Goal: Task Accomplishment & Management: Complete application form

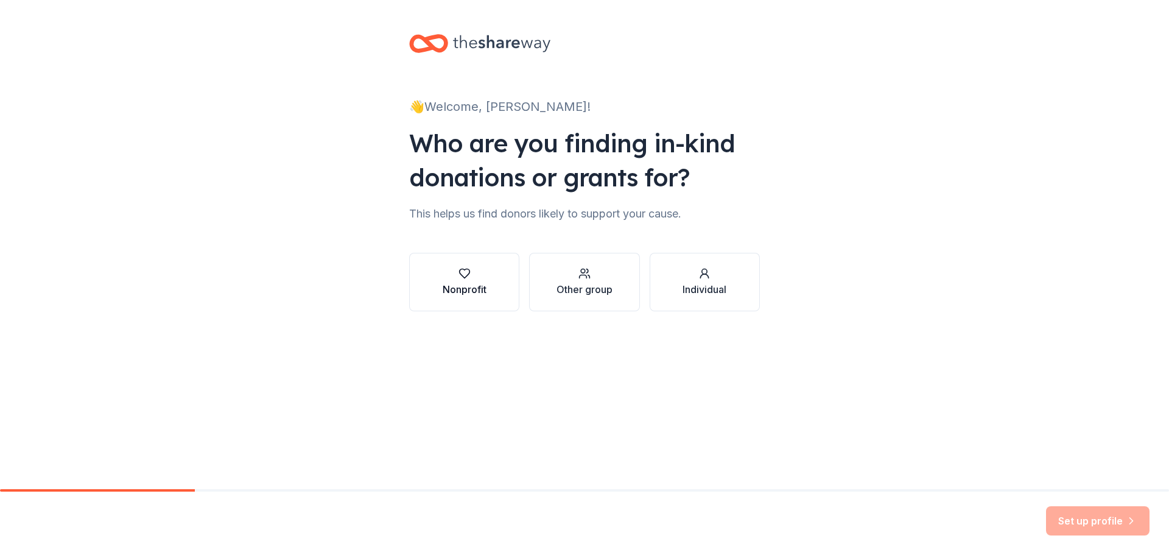
click at [470, 277] on icon "button" at bounding box center [464, 273] width 12 height 12
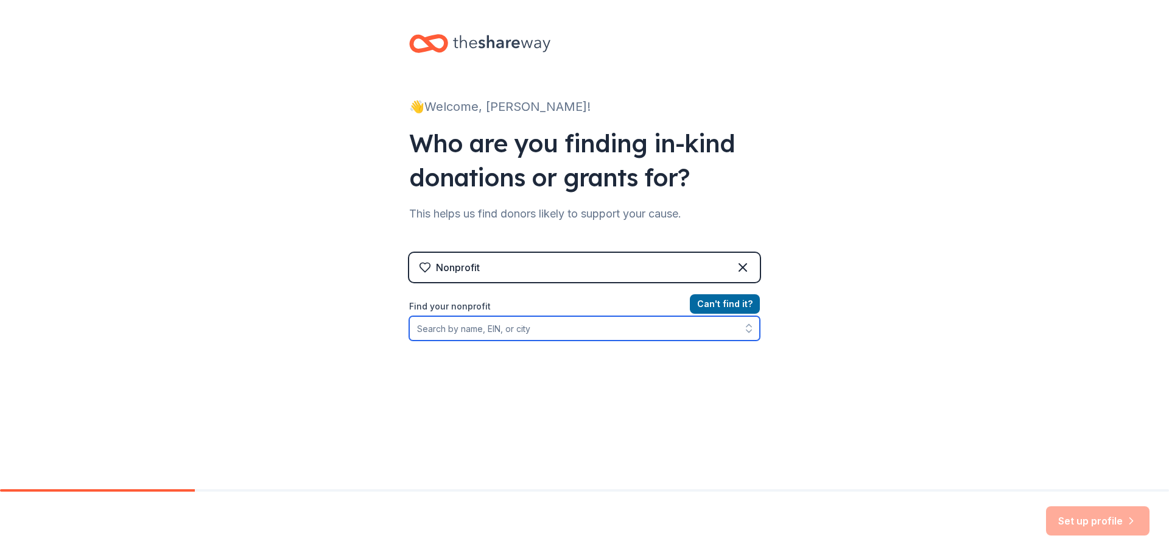
click at [436, 331] on input "Find your nonprofit" at bounding box center [584, 328] width 351 height 24
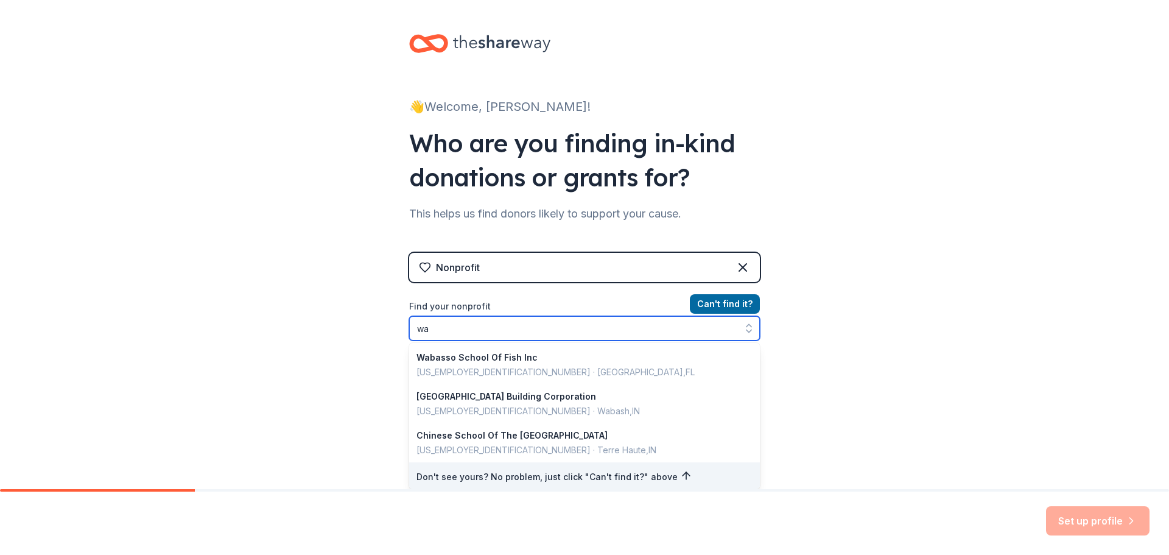
type input "w"
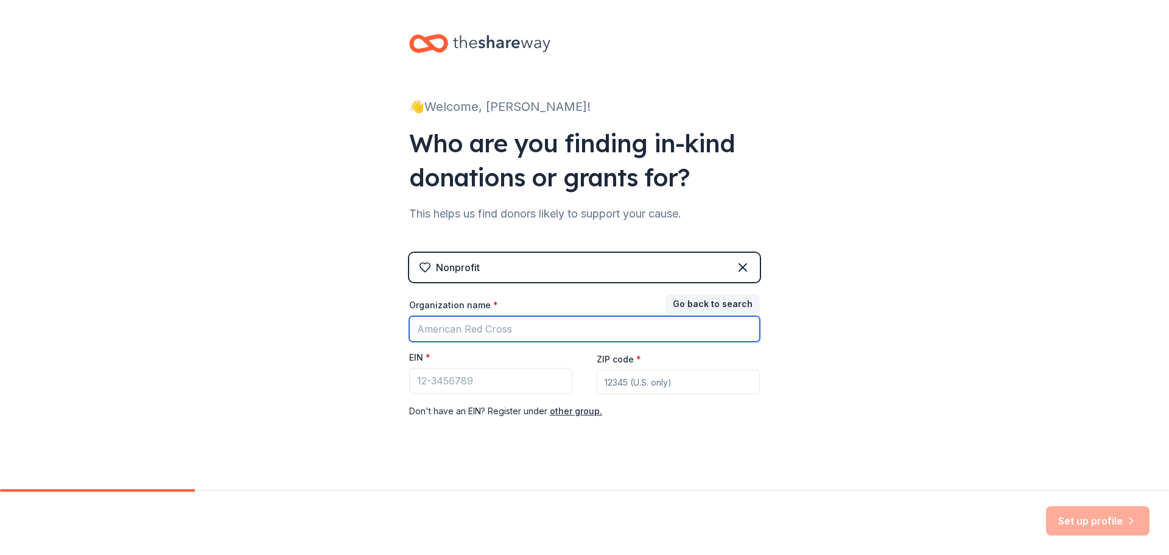
click at [435, 330] on input "Organization name *" at bounding box center [584, 329] width 351 height 26
click at [440, 331] on input "indianriver county" at bounding box center [584, 329] width 351 height 26
click at [517, 325] on input "indian river county" at bounding box center [584, 329] width 351 height 26
drag, startPoint x: 545, startPoint y: 332, endPoint x: 337, endPoint y: 333, distance: 208.8
click at [337, 333] on div "👋 Welcome, Angela! Who are you finding in-kind donations or grants for? This he…" at bounding box center [584, 250] width 1169 height 501
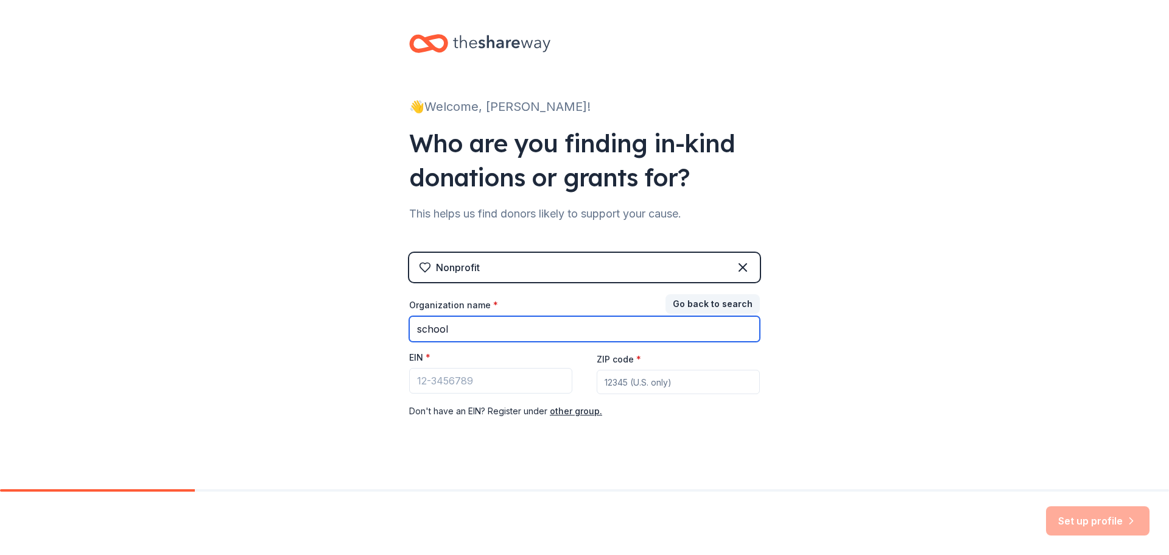
drag, startPoint x: 449, startPoint y: 331, endPoint x: 394, endPoint y: 341, distance: 55.6
click at [394, 341] on div "👋 Welcome, Angela! Who are you finding in-kind donations or grants for? This he…" at bounding box center [585, 250] width 390 height 501
paste input "County of Indian River Board of Public Instruction"
type input "County of Indian River Board of Public Instruction"
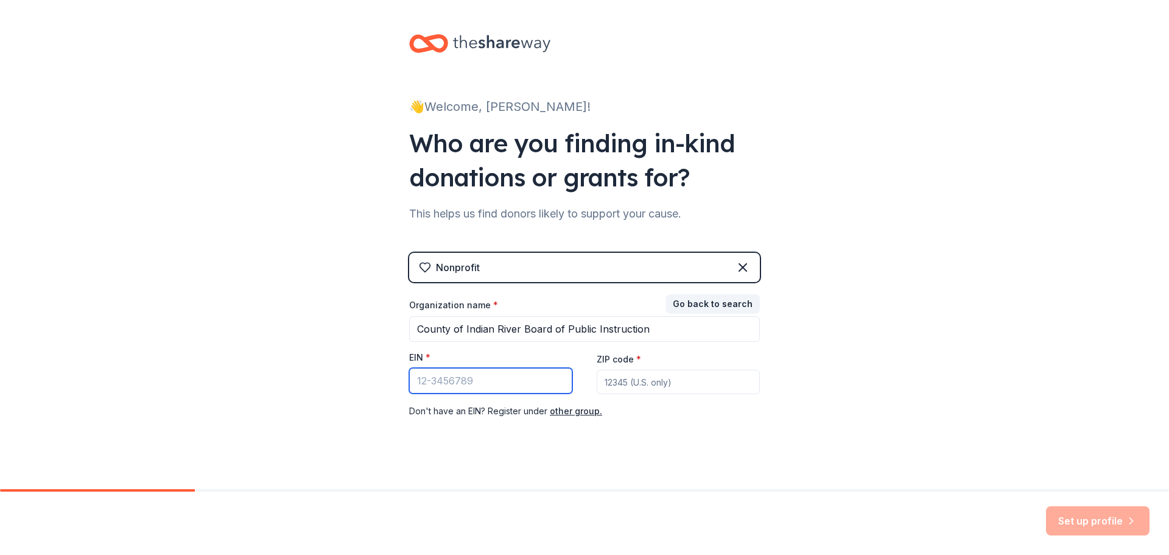
click at [432, 380] on input "EIN *" at bounding box center [490, 381] width 163 height 26
paste input "96-000673"
click at [410, 379] on input "96-000673" at bounding box center [490, 381] width 163 height 26
type input "59-6000673"
click at [626, 384] on input "ZIP code *" at bounding box center [678, 382] width 163 height 24
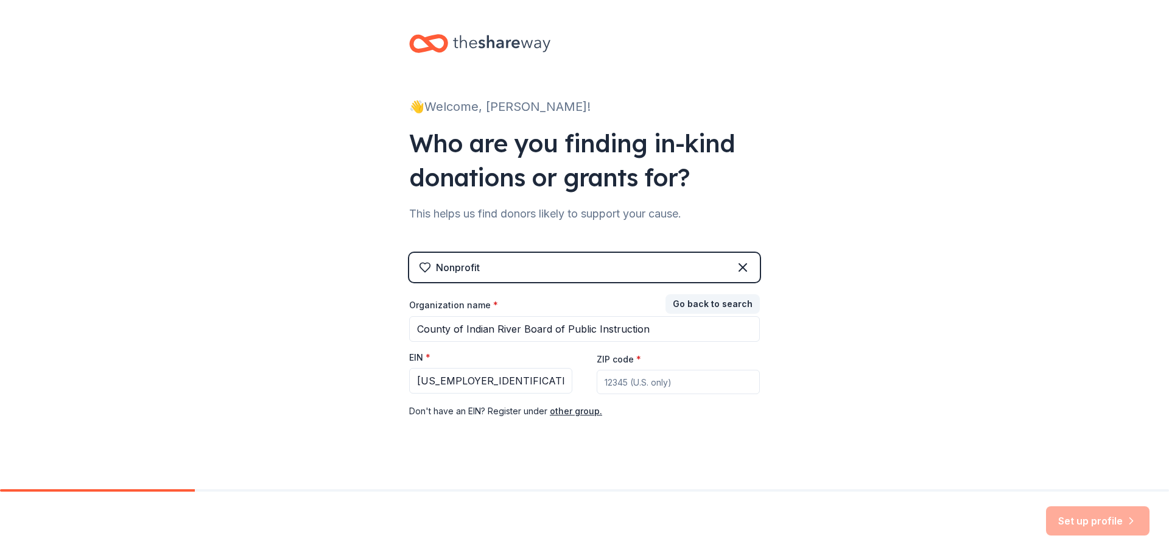
click at [640, 384] on input "ZIP code *" at bounding box center [678, 382] width 163 height 24
type input "32967"
click at [1071, 521] on button "Set up profile" at bounding box center [1097, 520] width 103 height 29
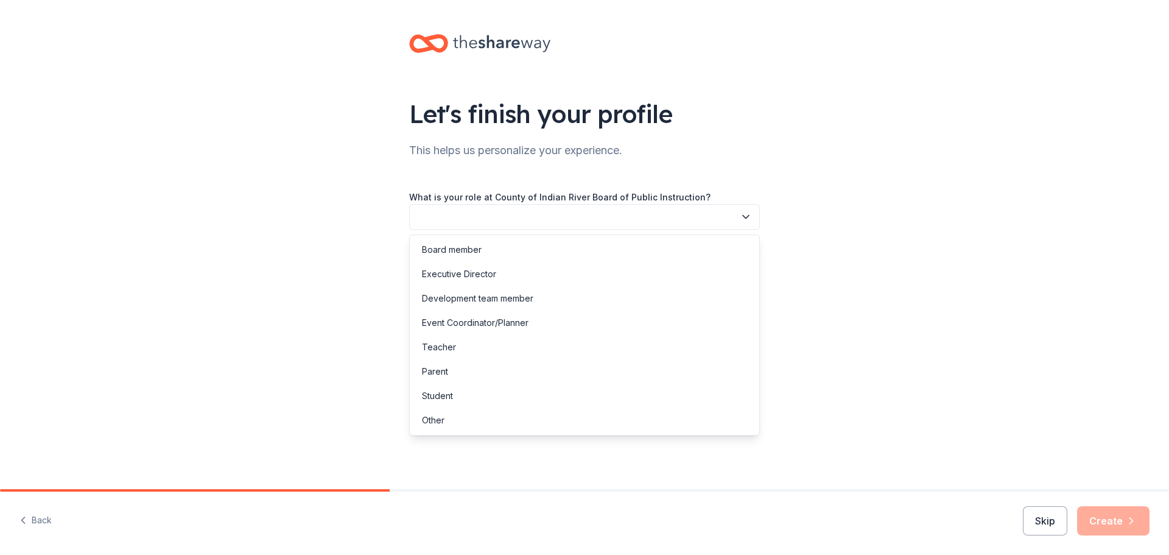
click at [734, 218] on button "button" at bounding box center [584, 217] width 351 height 26
click at [471, 302] on div "Development team member" at bounding box center [477, 298] width 111 height 15
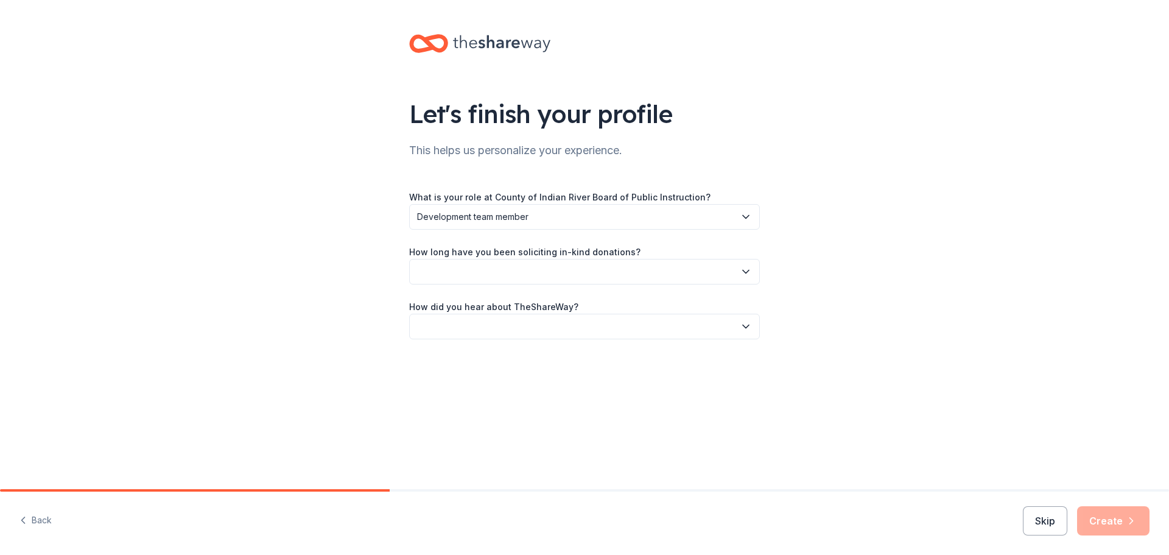
click at [741, 275] on icon "button" at bounding box center [746, 271] width 12 height 12
click at [454, 309] on div "This is my first time!" at bounding box center [460, 304] width 77 height 15
click at [748, 328] on icon "button" at bounding box center [746, 326] width 12 height 12
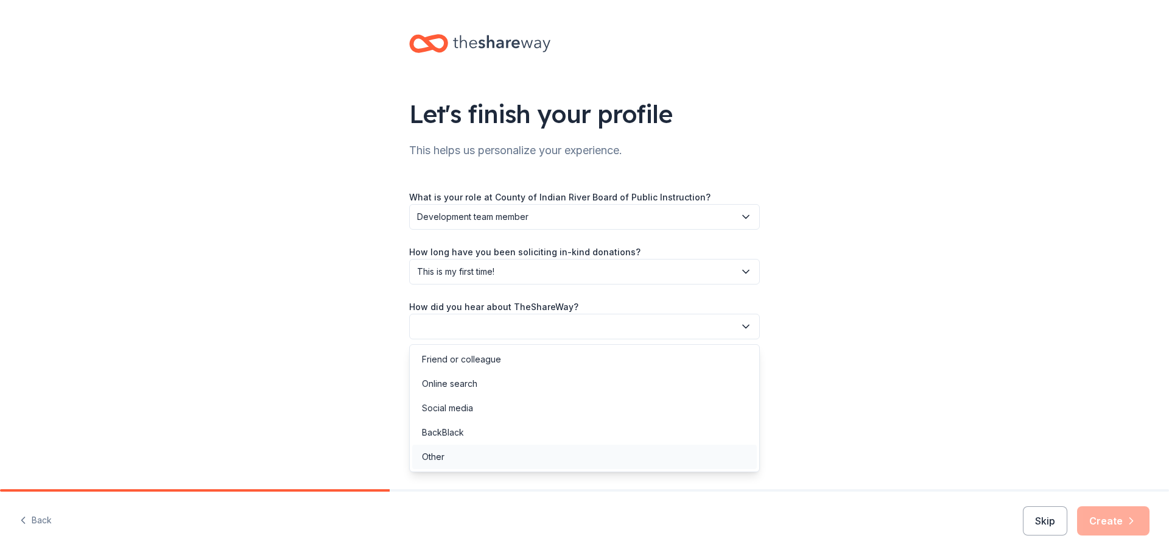
click at [441, 456] on div "Other" at bounding box center [433, 456] width 23 height 15
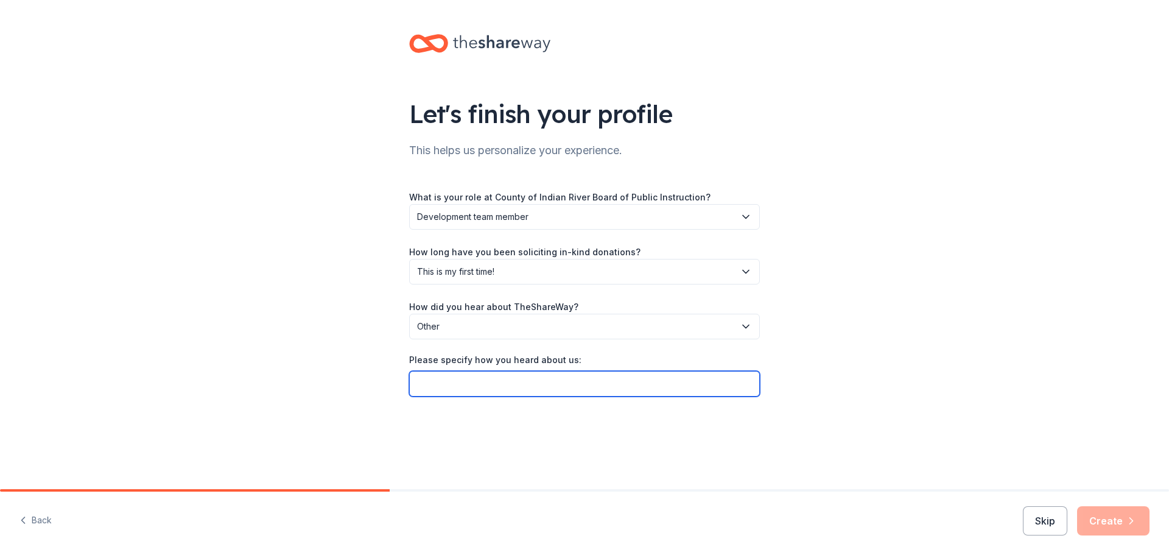
click at [437, 383] on input "Please specify how you heard about us:" at bounding box center [584, 384] width 351 height 26
type input "Dunkin Donuts"
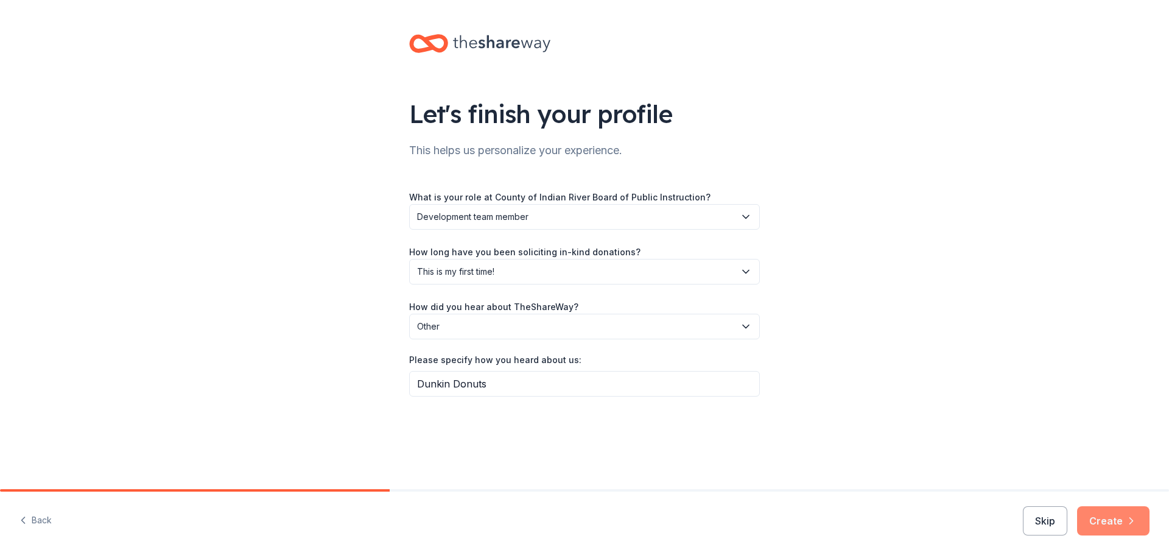
click at [1110, 517] on button "Create" at bounding box center [1113, 520] width 72 height 29
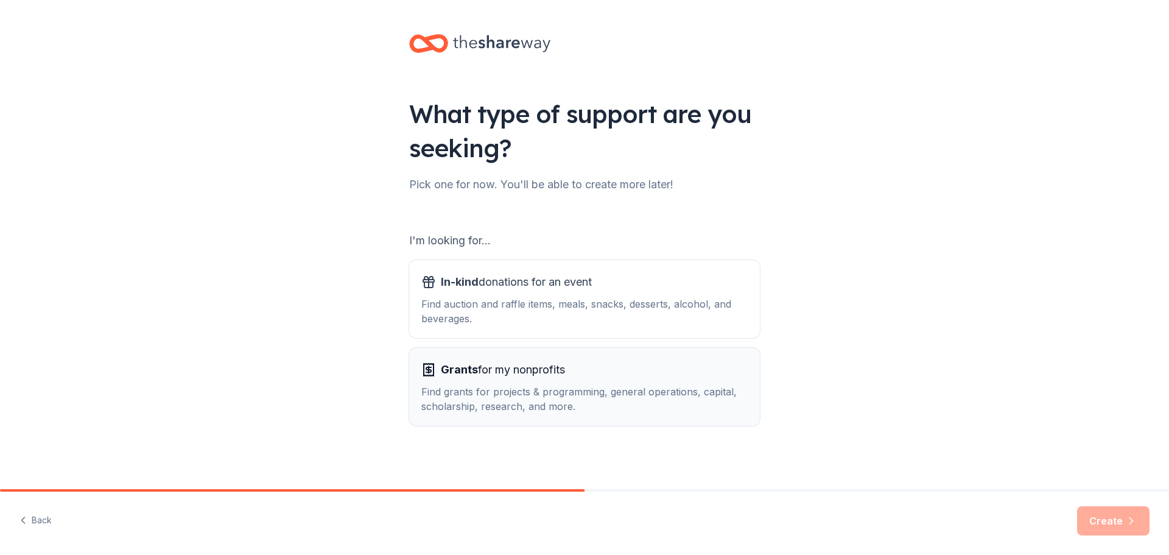
click at [525, 393] on div "Find grants for projects & programming, general operations, capital, scholarshi…" at bounding box center [584, 398] width 326 height 29
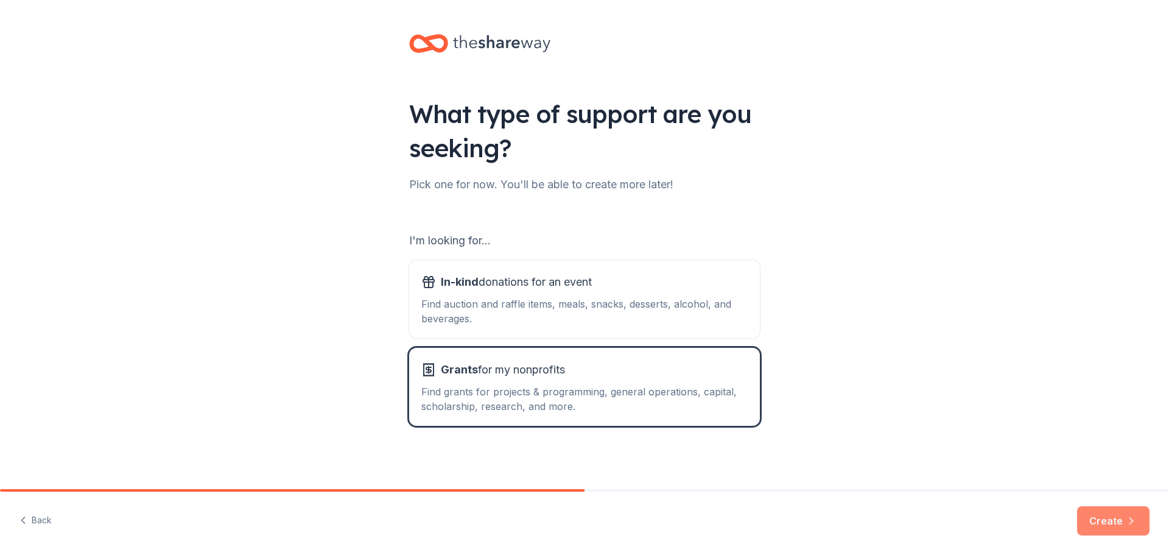
click at [1114, 514] on button "Create" at bounding box center [1113, 520] width 72 height 29
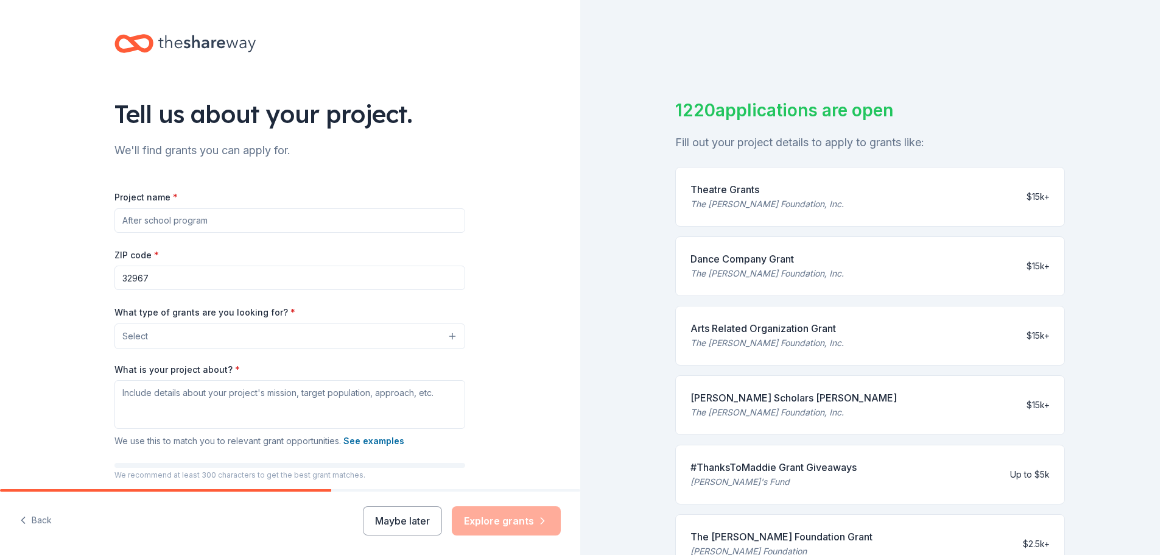
click at [440, 340] on button "Select" at bounding box center [289, 336] width 351 height 26
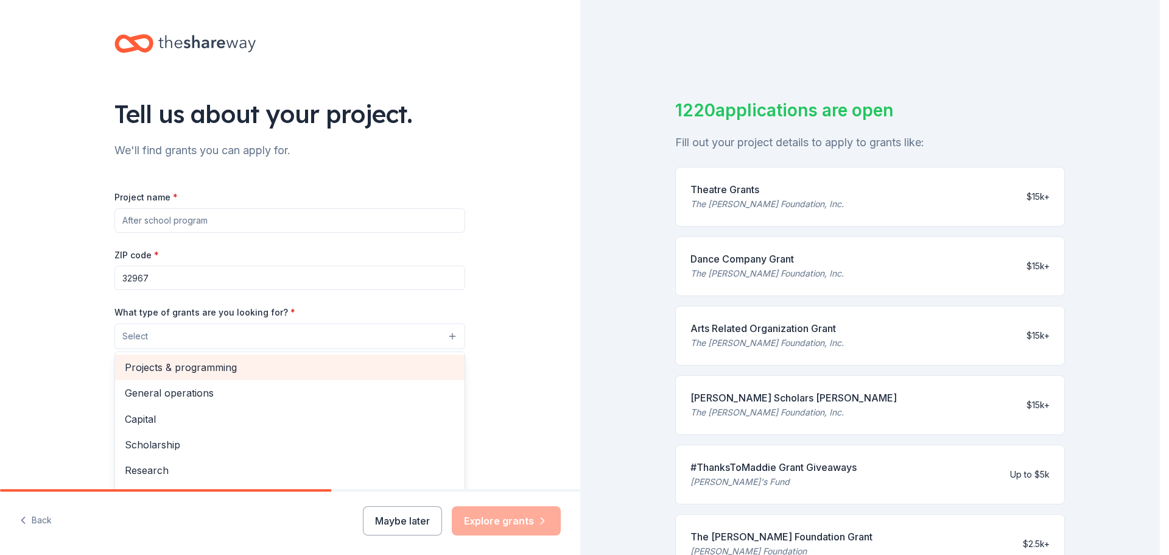
click at [176, 365] on span "Projects & programming" at bounding box center [290, 367] width 330 height 16
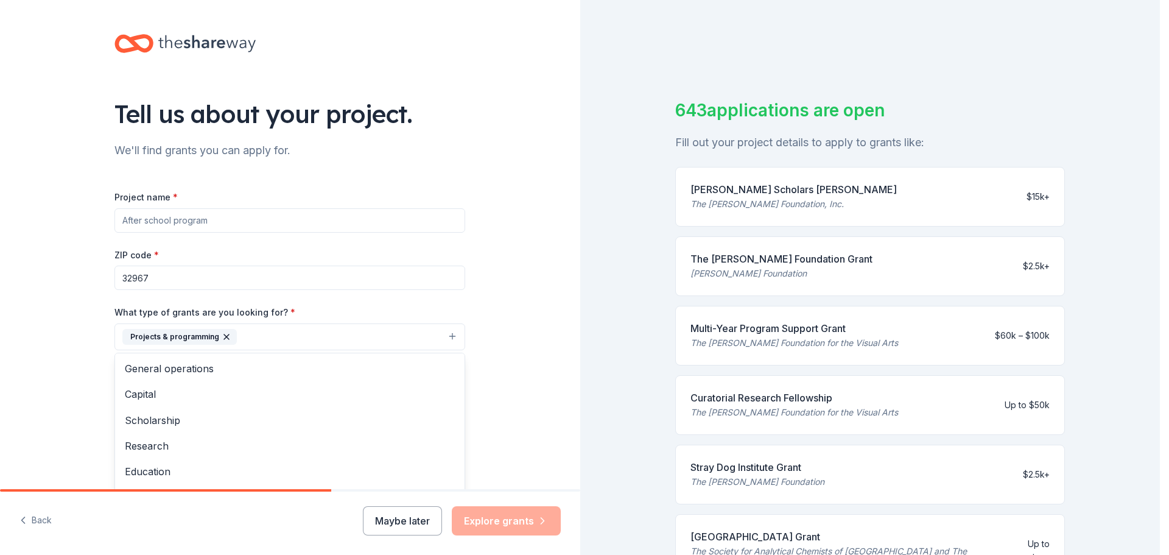
click at [489, 284] on div "Tell us about your project. We'll find grants you can apply for. Project name *…" at bounding box center [290, 291] width 580 height 583
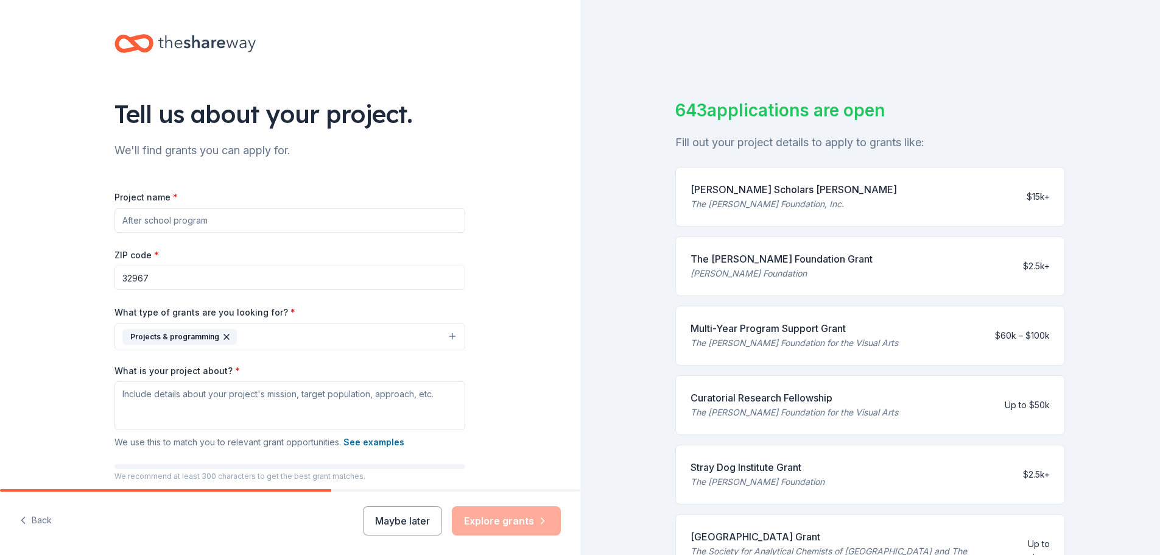
click at [178, 219] on input "Project name *" at bounding box center [289, 220] width 351 height 24
type input "Wabasso PBIS"
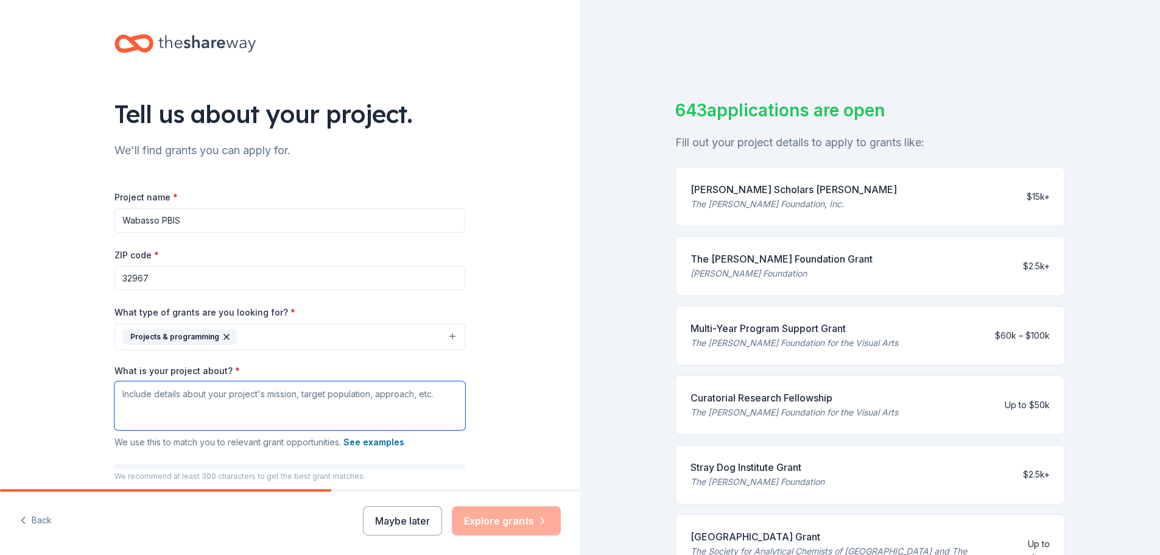
click at [200, 398] on textarea "What is your project about? *" at bounding box center [289, 405] width 351 height 49
click at [331, 408] on textarea "What is your project about? *" at bounding box center [289, 405] width 351 height 49
drag, startPoint x: 427, startPoint y: 395, endPoint x: 208, endPoint y: 386, distance: 218.7
click at [208, 386] on textarea "What is your project about? *" at bounding box center [289, 405] width 351 height 49
paste textarea "Wabasso School’s mission is to empower students with significant disabilities—i…"
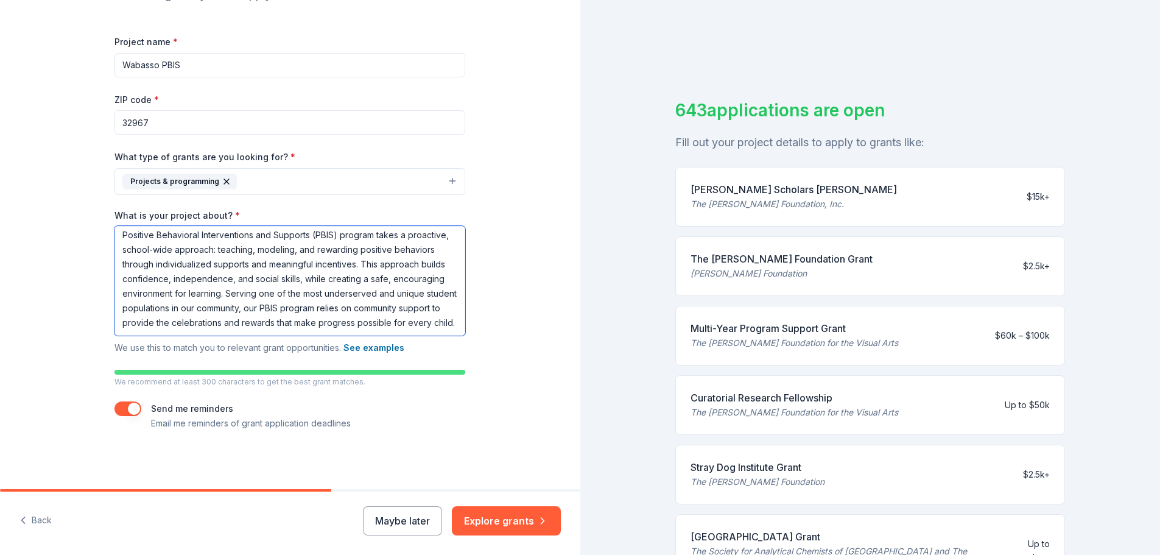
scroll to position [15, 0]
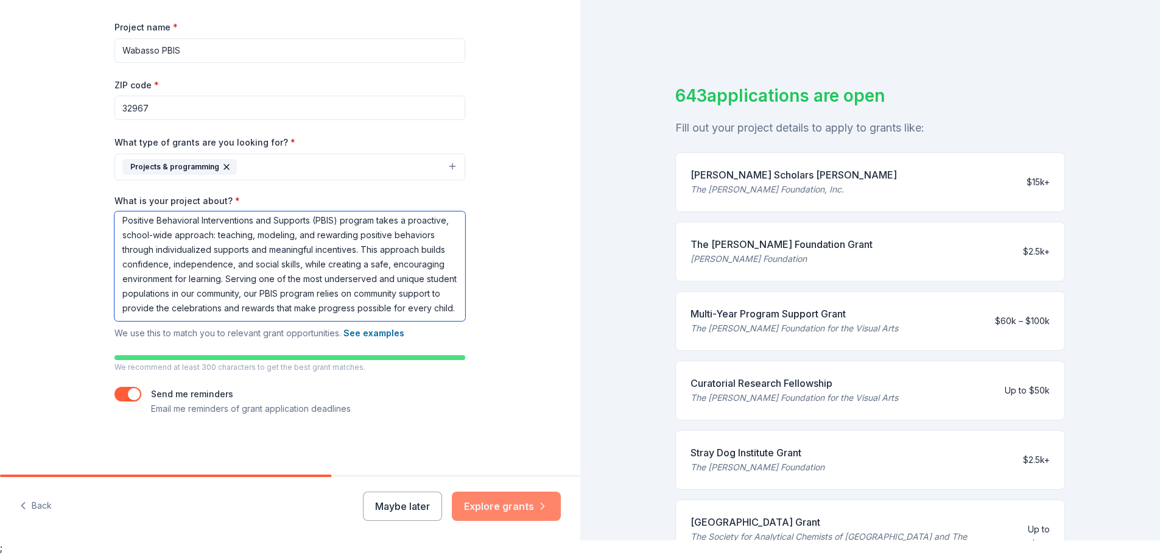
type textarea "Wabasso School’s mission is to empower students with significant disabilities—i…"
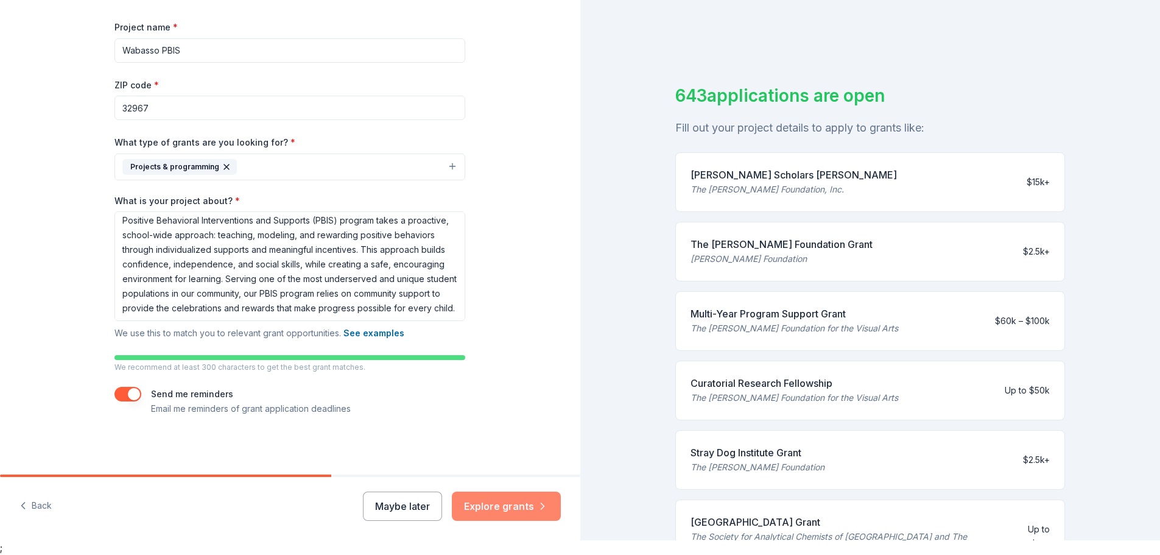
click at [499, 502] on button "Explore grants" at bounding box center [506, 505] width 109 height 29
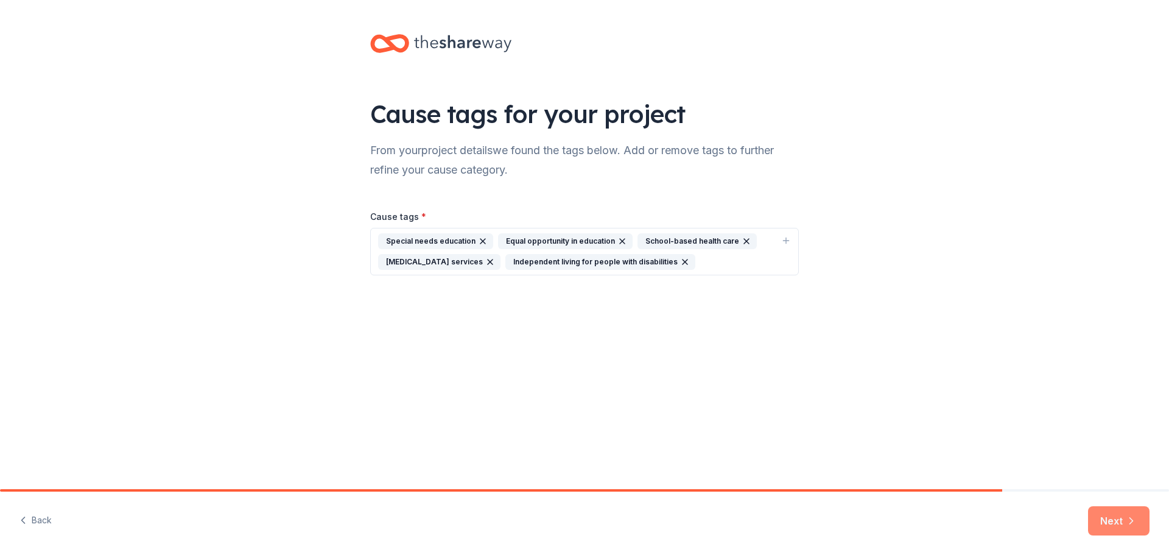
click at [1115, 522] on button "Next" at bounding box center [1118, 520] width 61 height 29
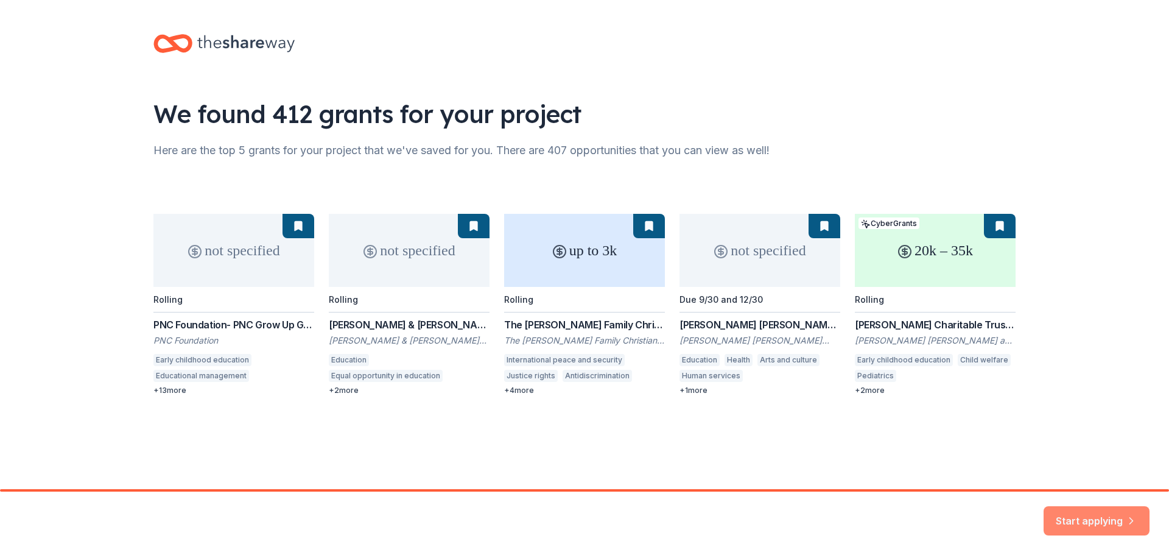
click at [1087, 513] on button "Start applying" at bounding box center [1096, 513] width 106 height 29
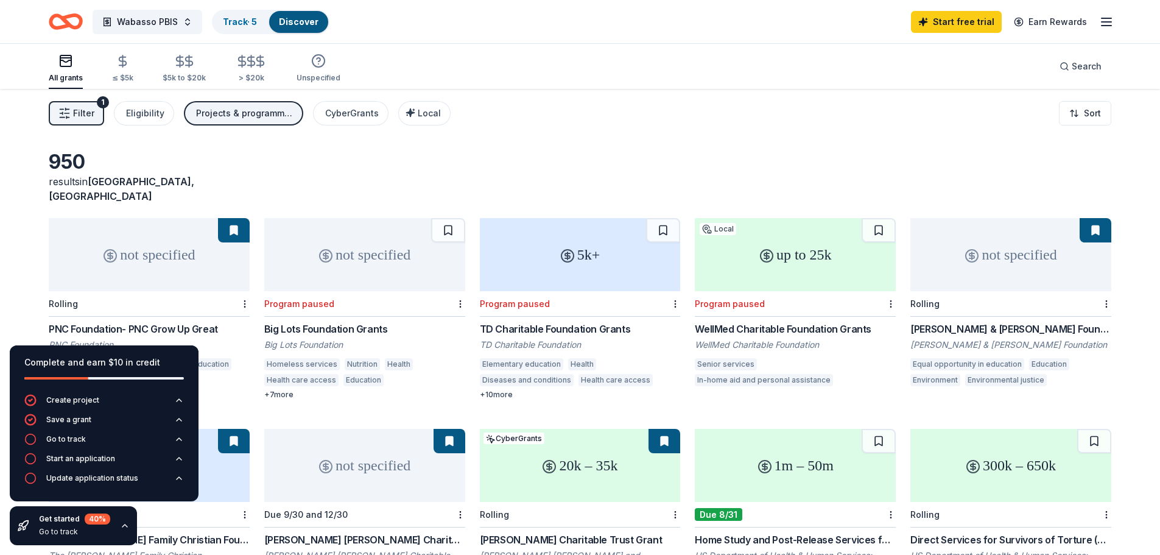
click at [562, 128] on div "Filter 1 Eligibility Projects & programming CyberGrants Local Sort" at bounding box center [580, 113] width 1160 height 49
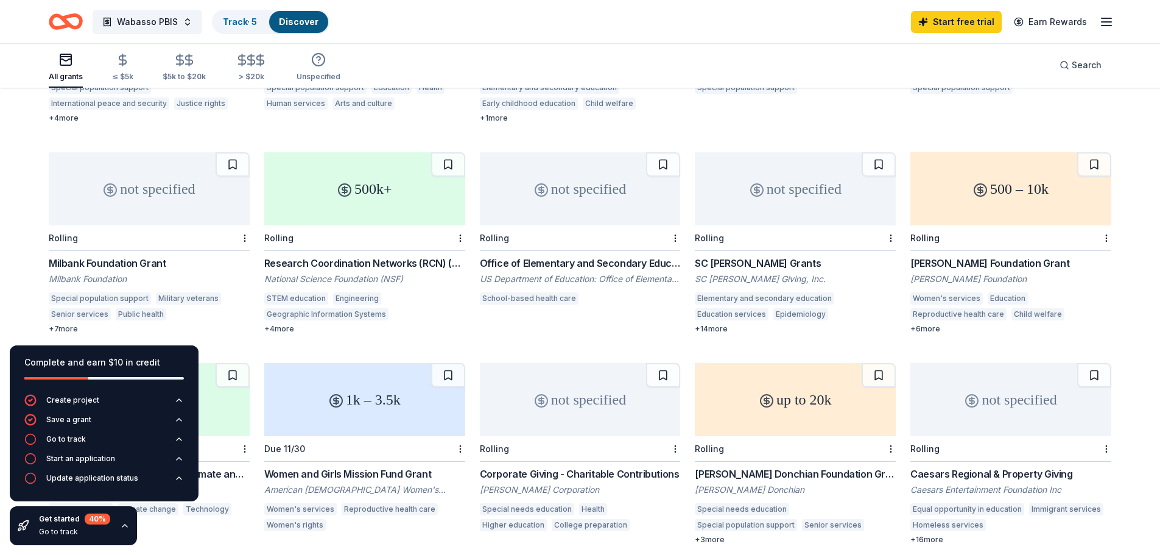
scroll to position [183, 0]
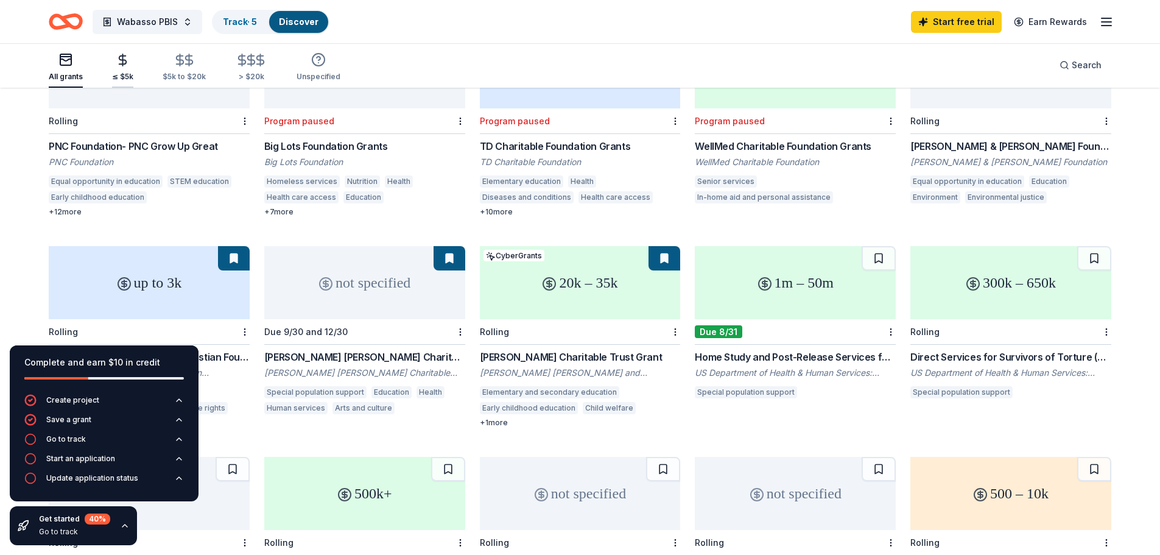
click at [120, 68] on div "≤ $5k" at bounding box center [122, 67] width 21 height 29
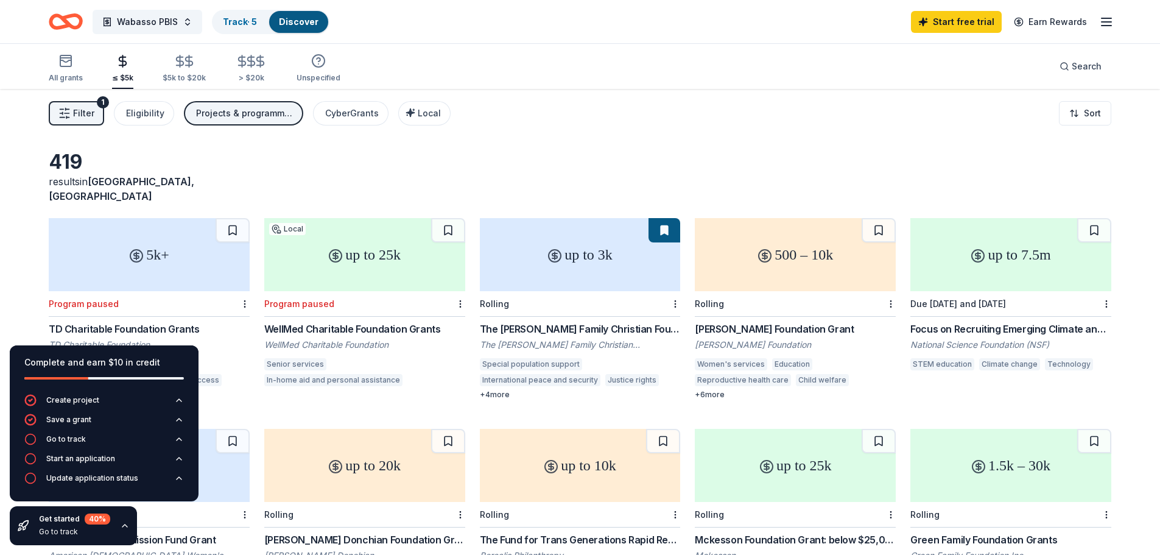
scroll to position [61, 0]
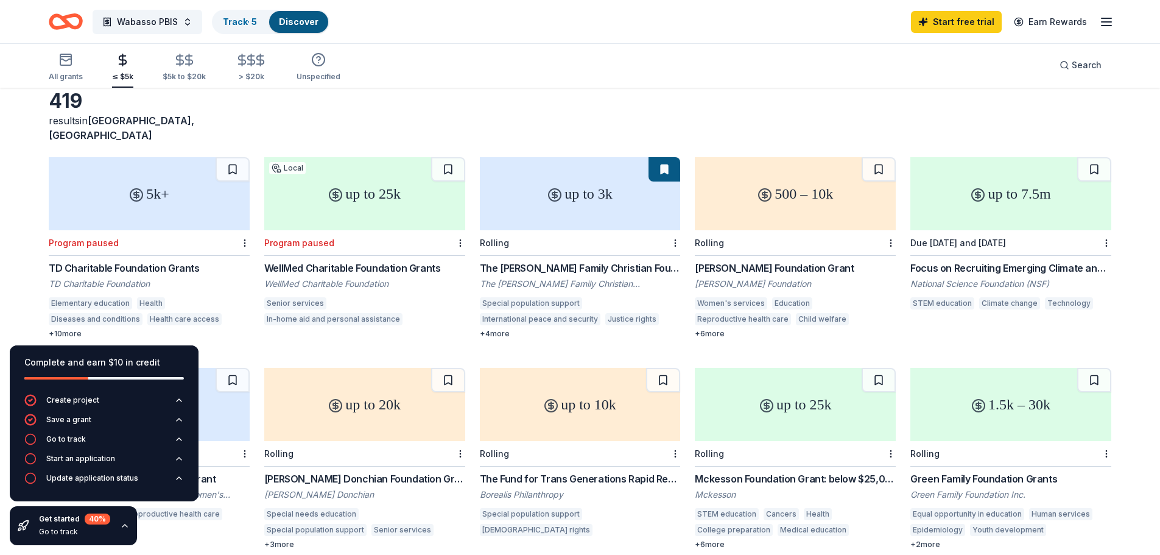
click at [719, 329] on div "+ 6 more" at bounding box center [795, 334] width 201 height 10
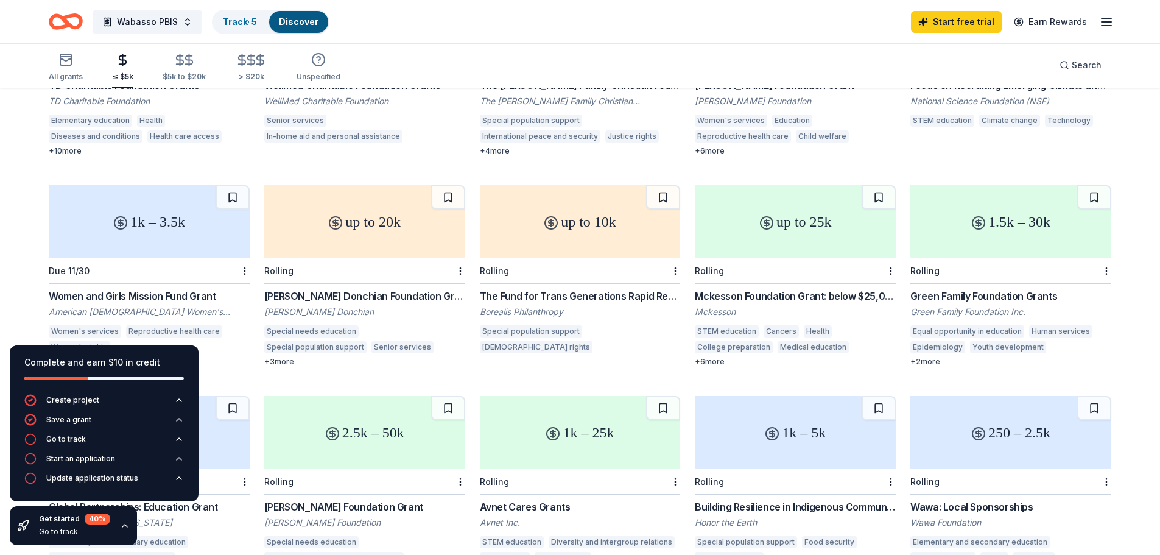
click at [329, 235] on div "up to 20k" at bounding box center [364, 221] width 201 height 73
click at [957, 219] on div "1.5k – 30k" at bounding box center [1010, 221] width 201 height 73
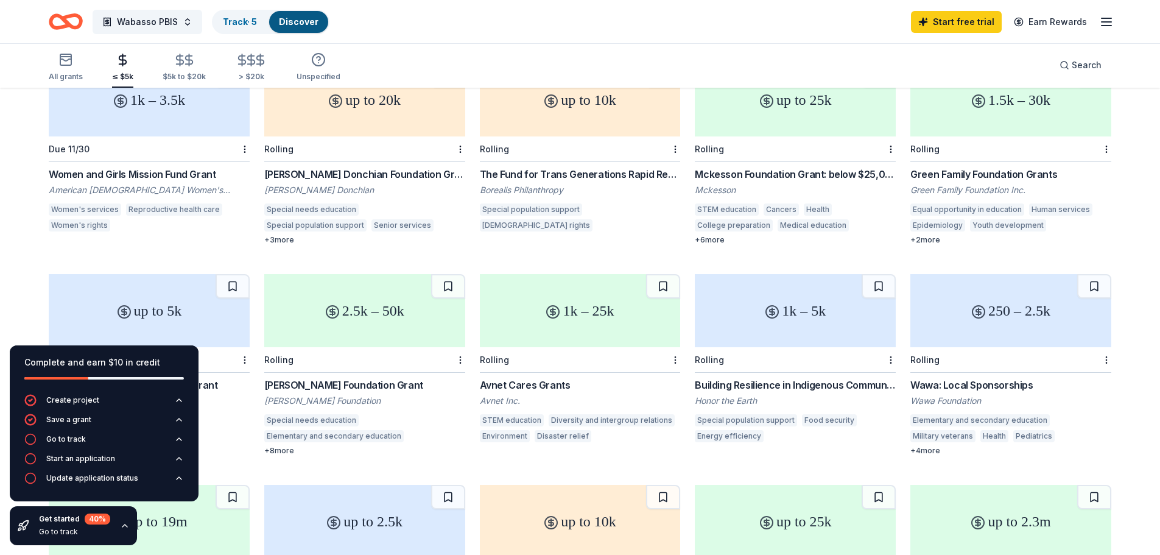
click at [342, 294] on div "2.5k – 50k" at bounding box center [364, 310] width 201 height 73
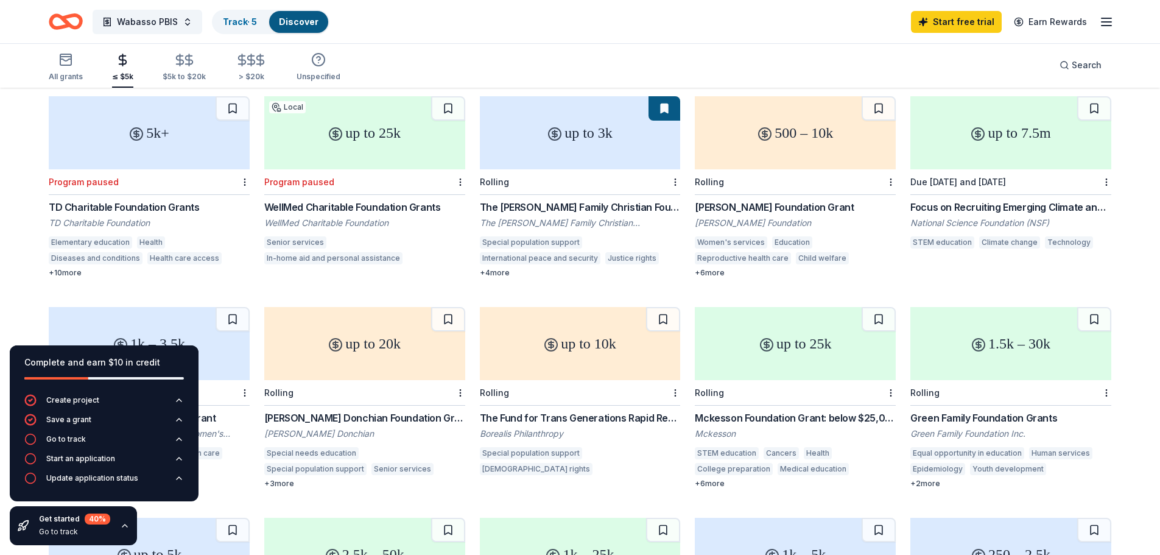
scroll to position [0, 0]
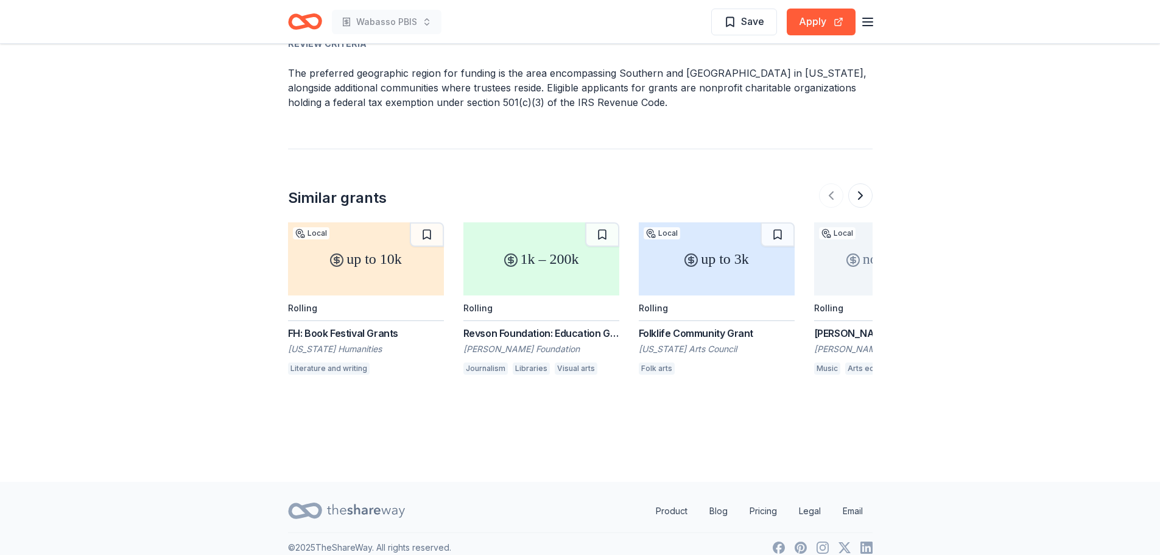
scroll to position [738, 0]
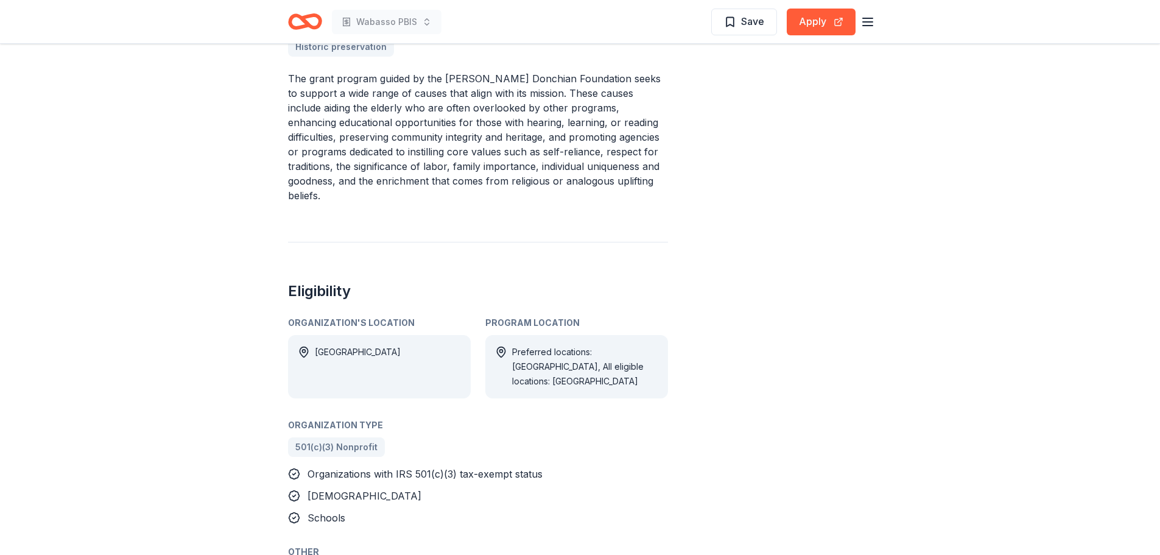
scroll to position [426, 0]
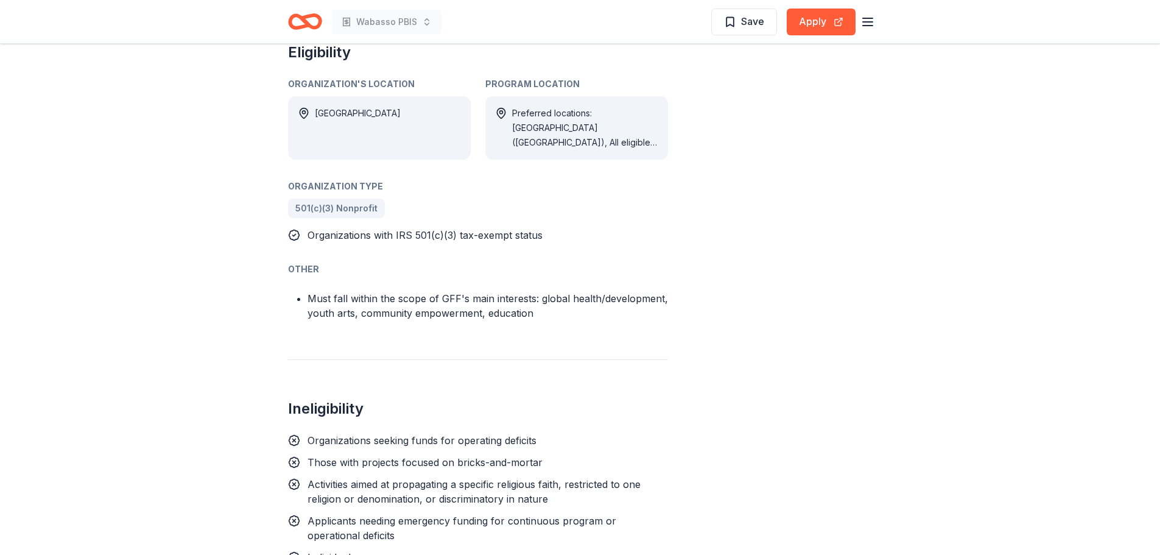
scroll to position [1461, 0]
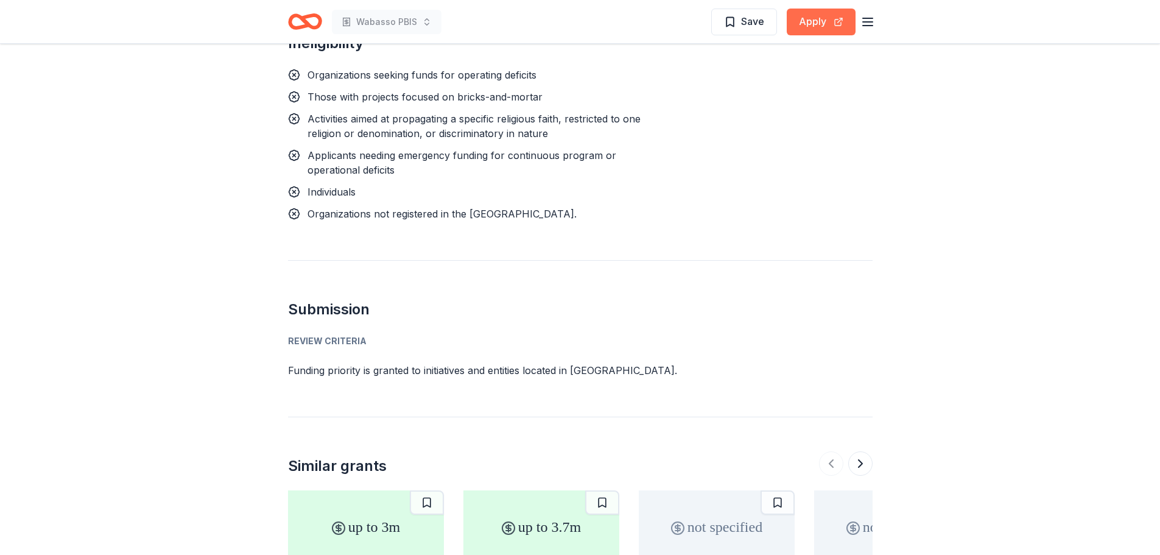
click at [807, 15] on button "Apply" at bounding box center [821, 22] width 69 height 27
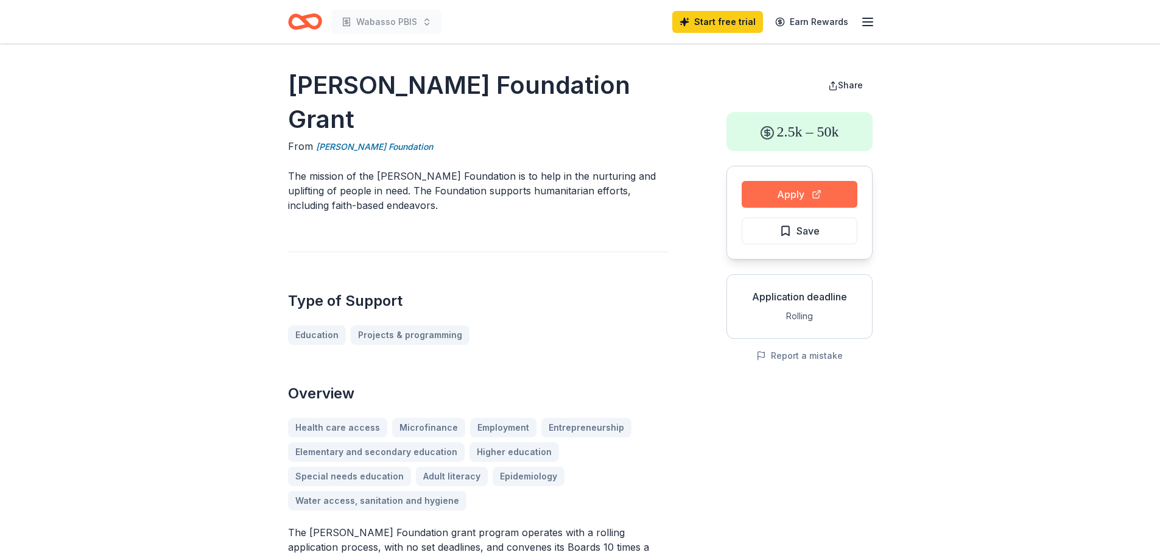
click at [793, 194] on button "Apply" at bounding box center [799, 194] width 116 height 27
